Goal: Task Accomplishment & Management: Manage account settings

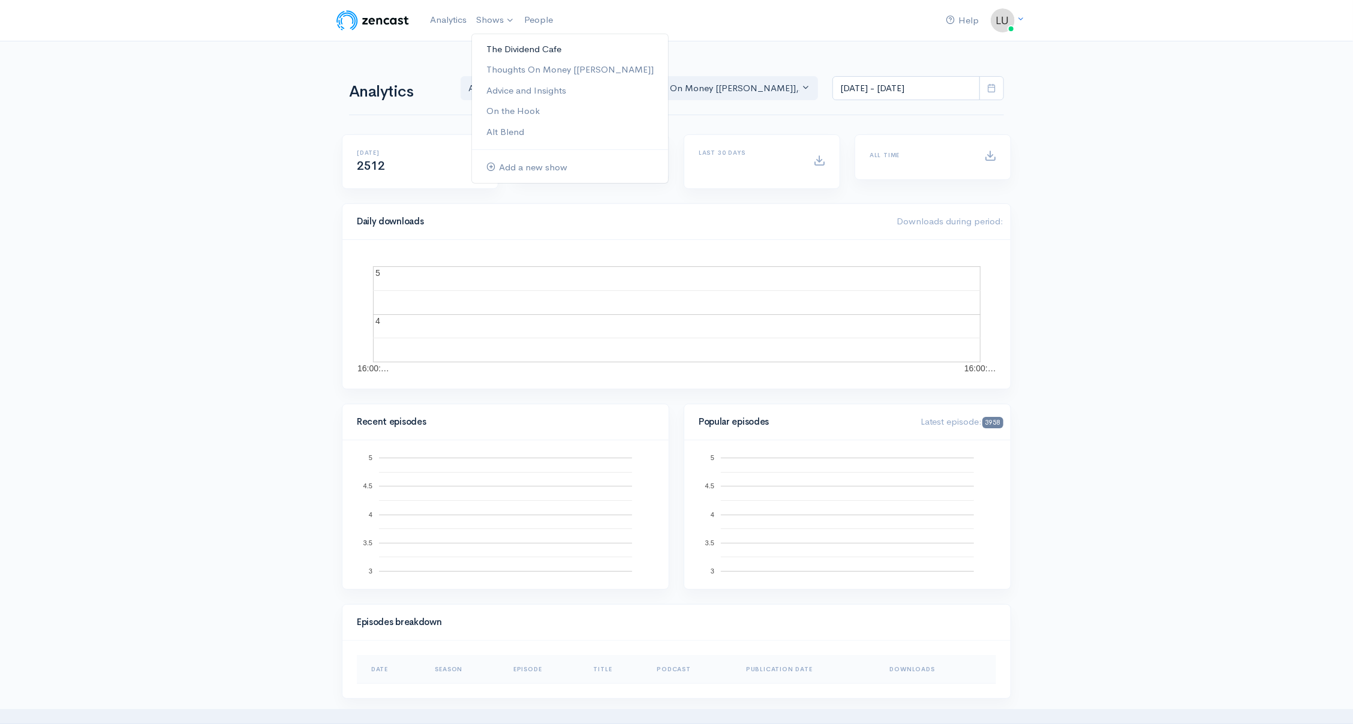
click at [502, 48] on link "The Dividend Cafe" at bounding box center [570, 49] width 196 height 21
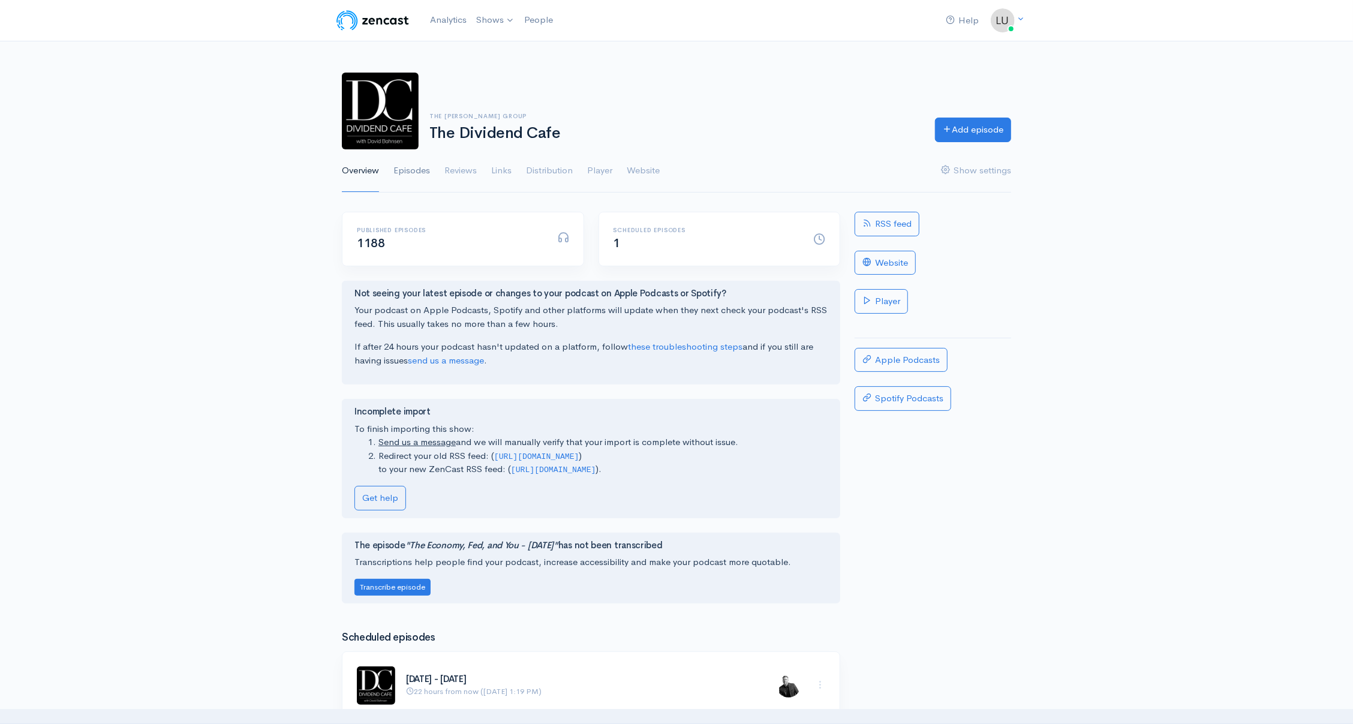
click at [419, 180] on link "Episodes" at bounding box center [411, 170] width 37 height 43
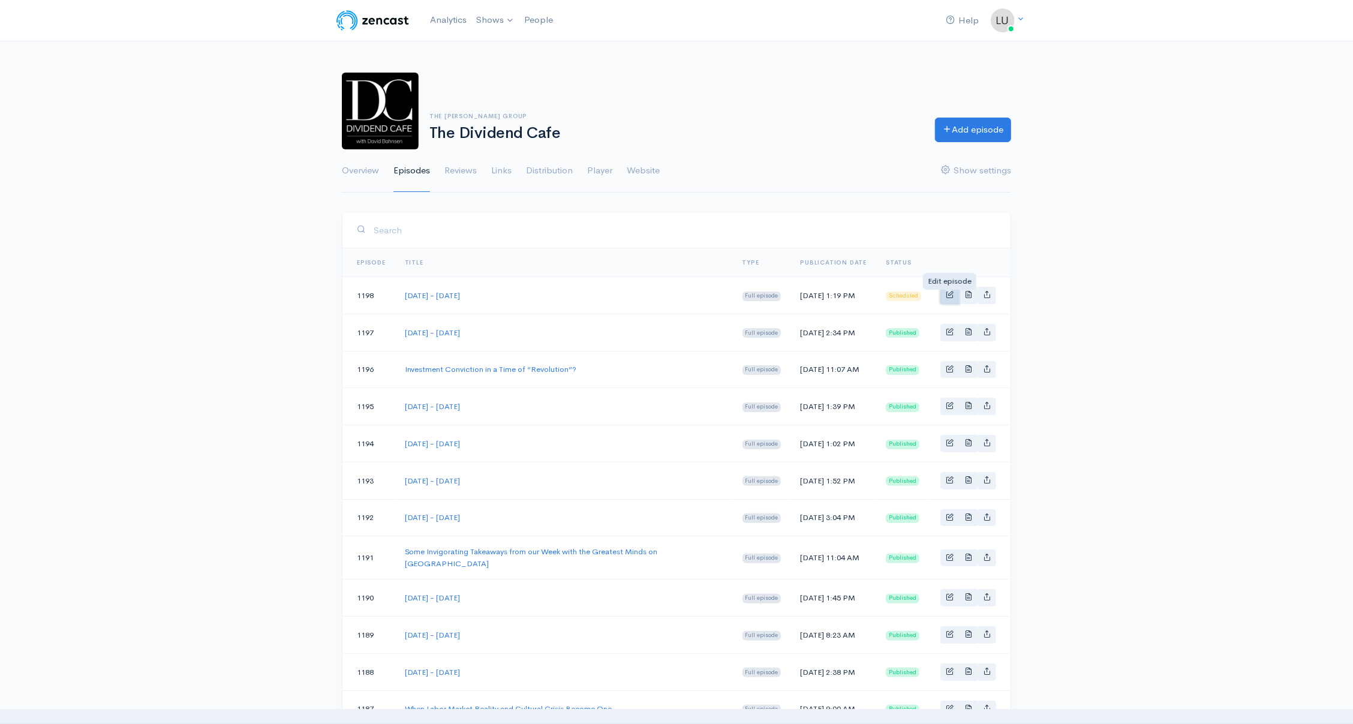
click at [953, 298] on span "Basic example" at bounding box center [950, 294] width 8 height 8
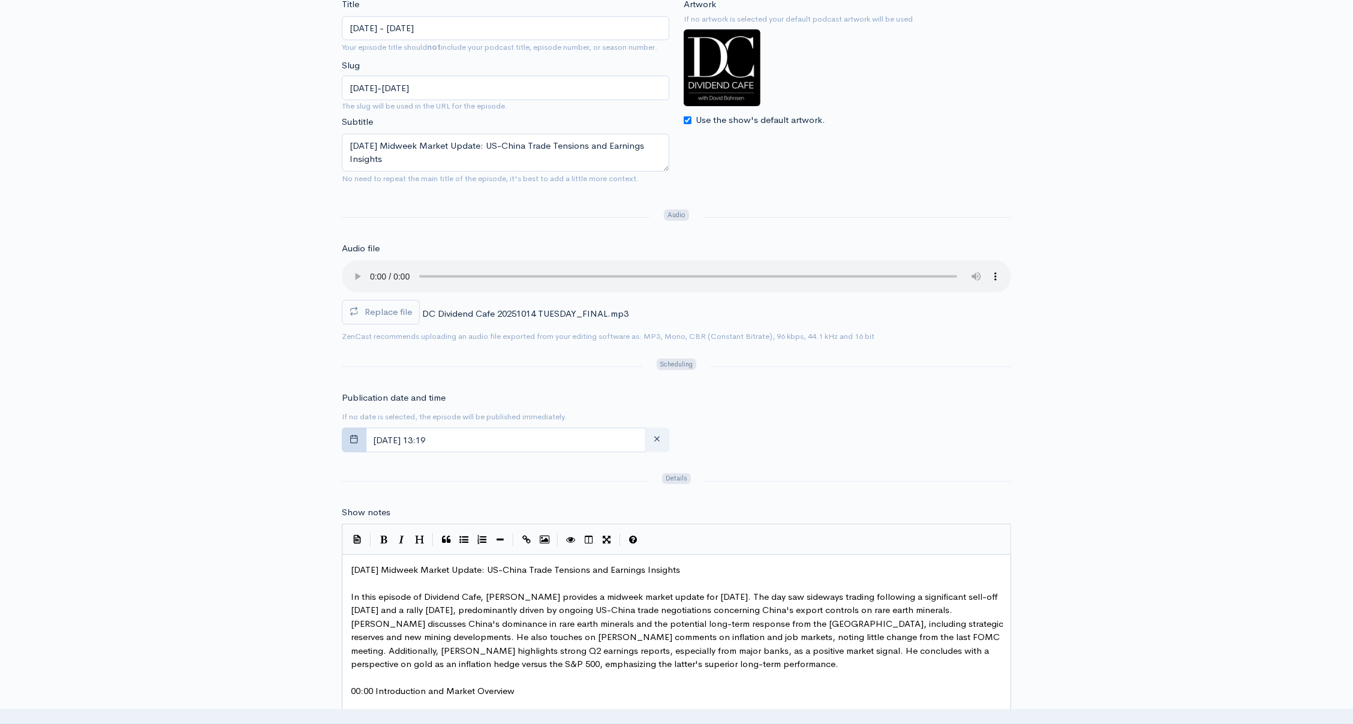
scroll to position [213, 0]
click at [360, 432] on button "button" at bounding box center [354, 440] width 25 height 25
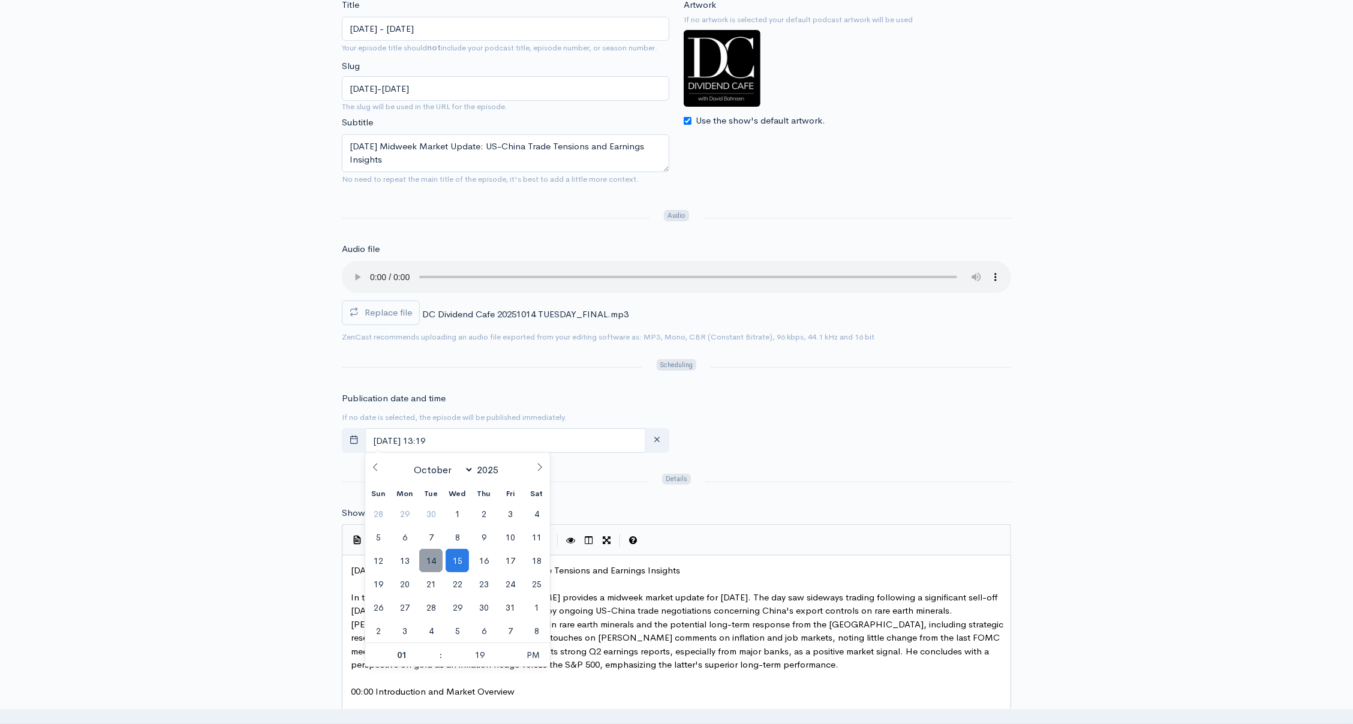
click at [429, 561] on span "14" at bounding box center [430, 560] width 23 height 23
type input "[DATE] 13:19"
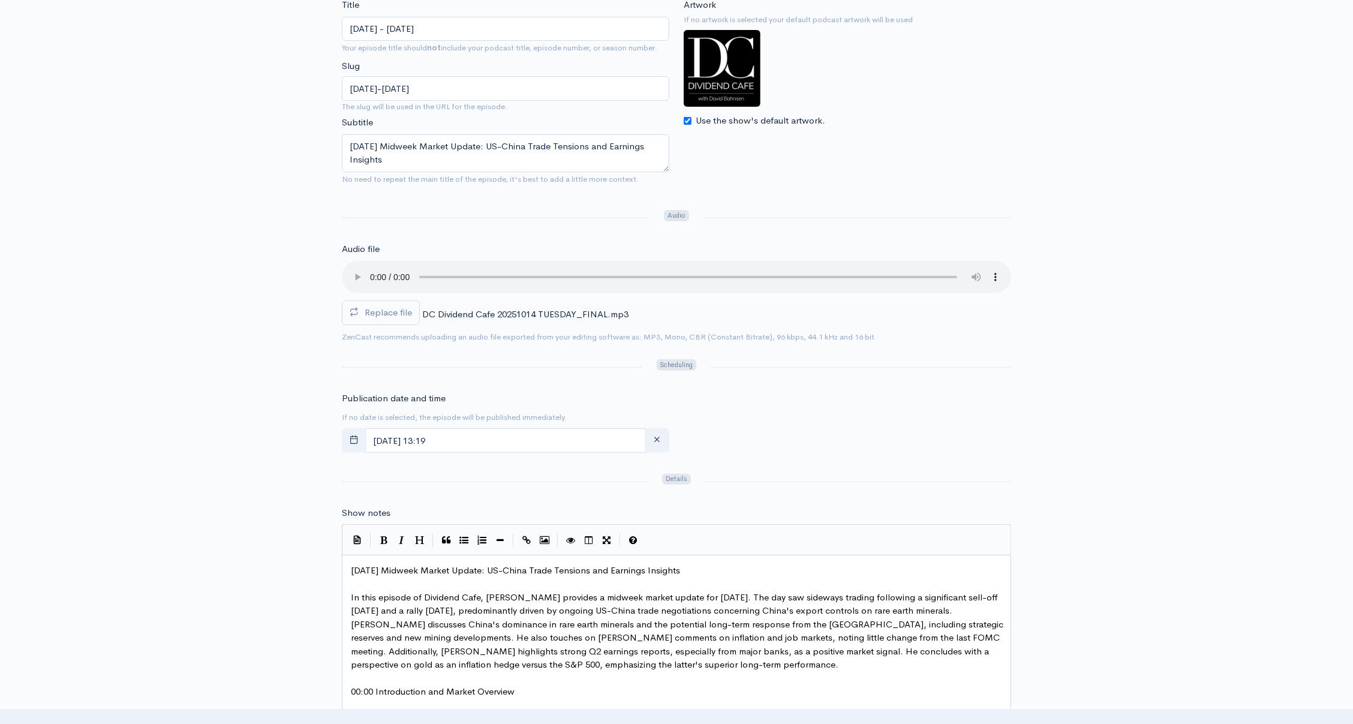
click at [855, 455] on div "Publication date and time If no date is selected, the episode will be published…" at bounding box center [677, 425] width 684 height 66
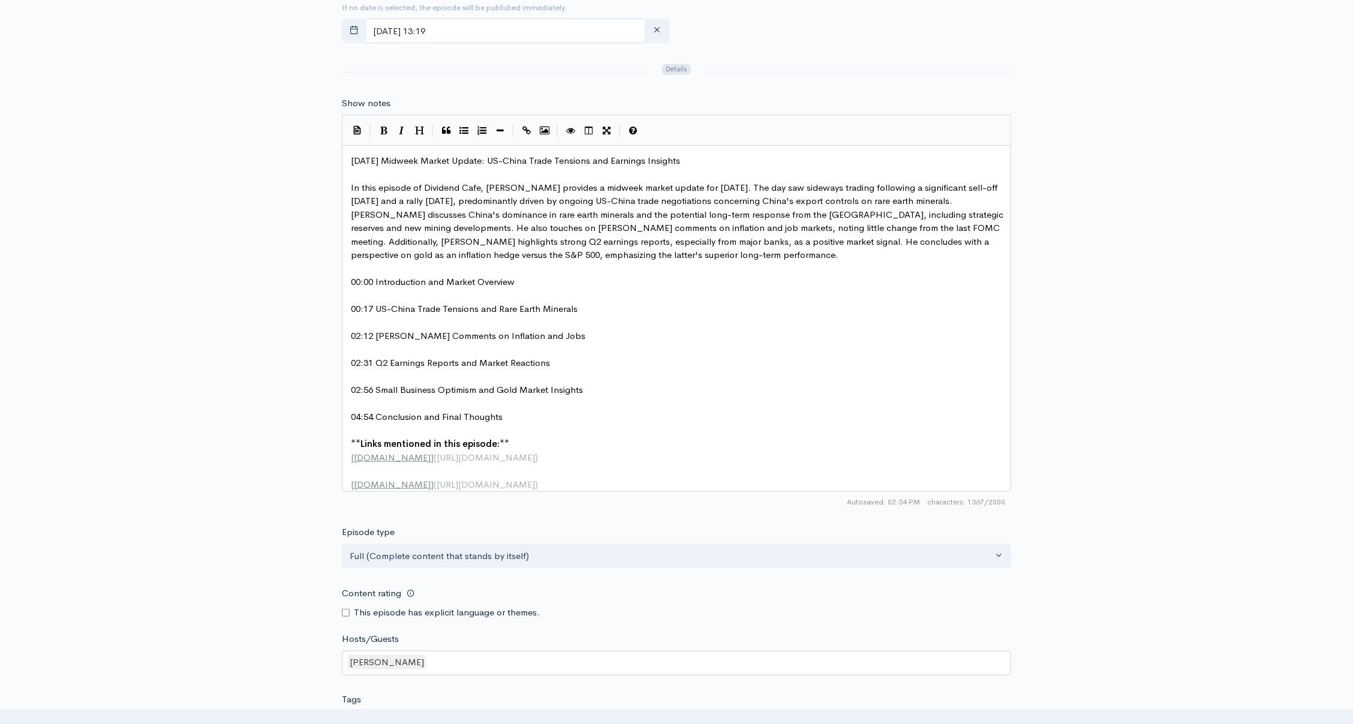
scroll to position [914, 0]
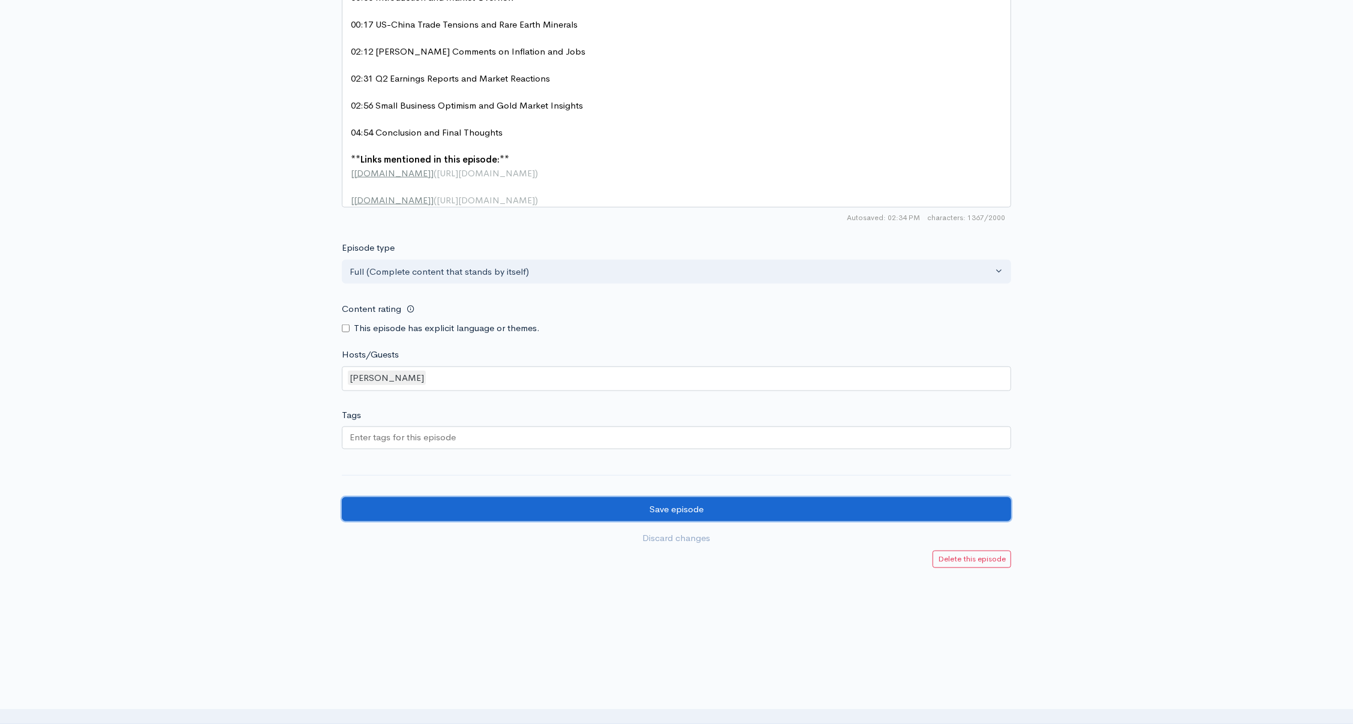
click at [703, 505] on input "Save episode" at bounding box center [676, 509] width 669 height 25
